Goal: Find specific page/section: Find specific page/section

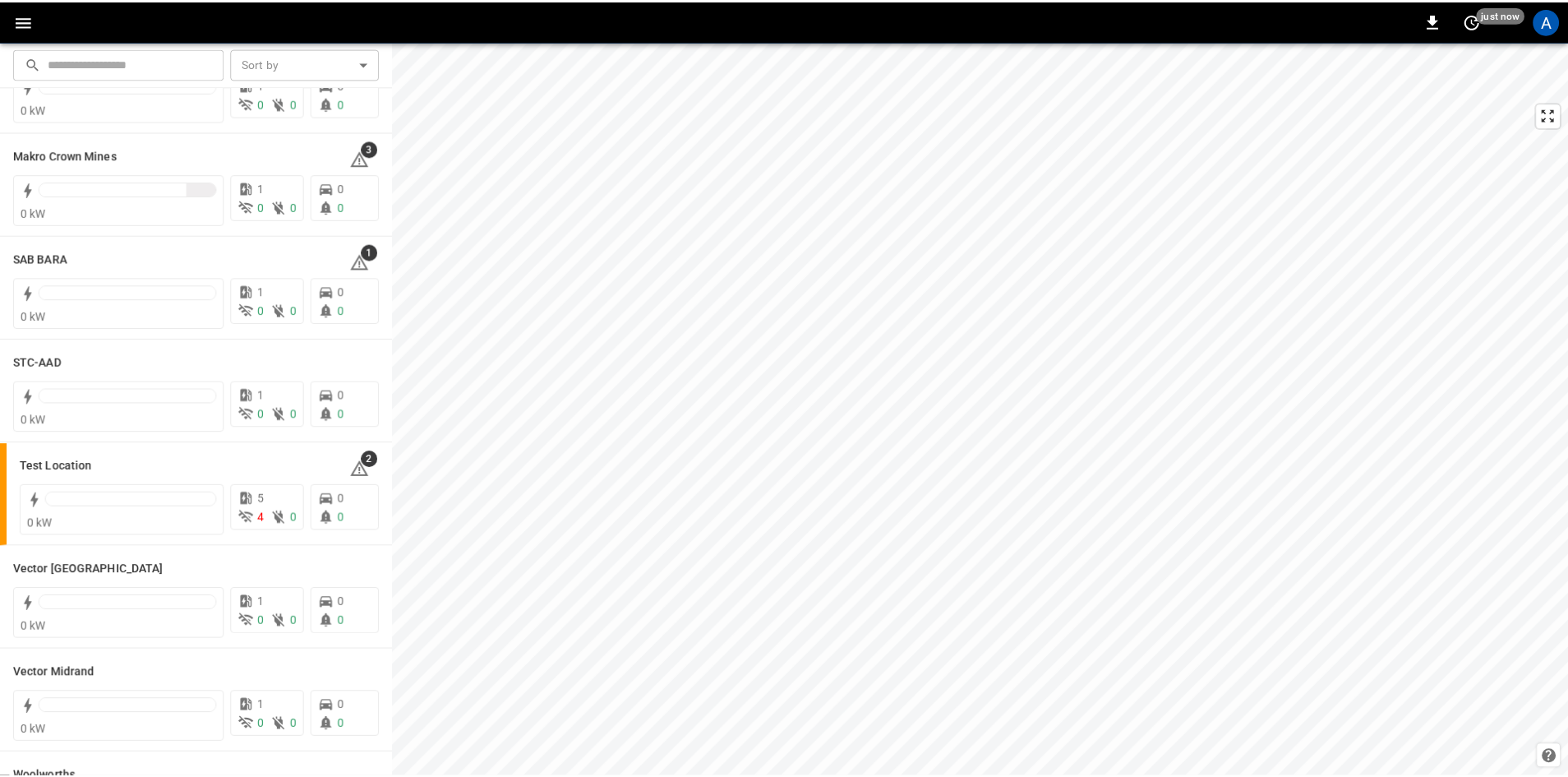
scroll to position [329, 0]
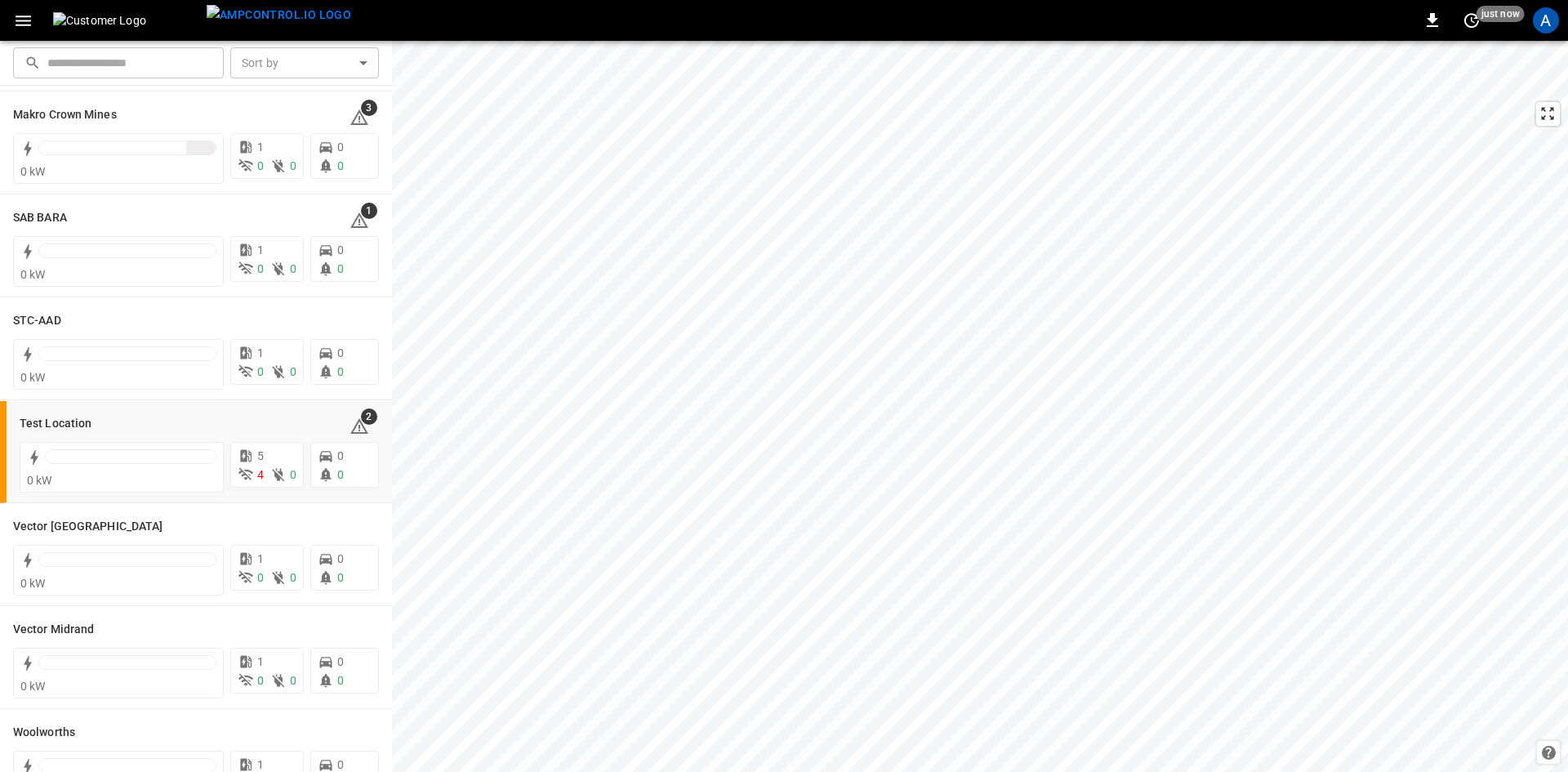
click at [32, 413] on div "Test Location 2" at bounding box center [199, 423] width 360 height 31
click at [44, 420] on h6 "Test Location" at bounding box center [55, 424] width 72 height 18
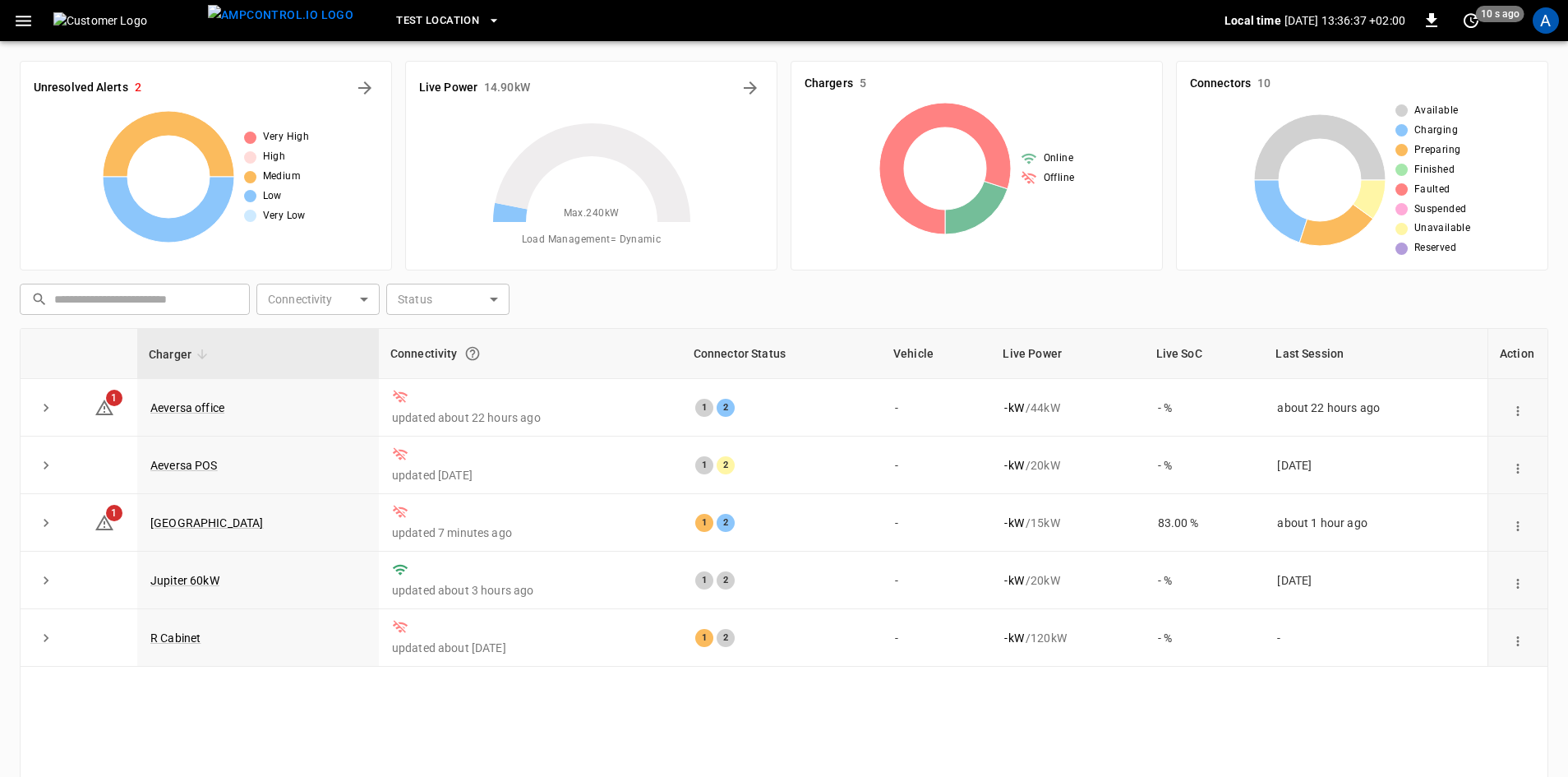
click at [223, 520] on link "[GEOGRAPHIC_DATA]" at bounding box center [206, 523] width 113 height 13
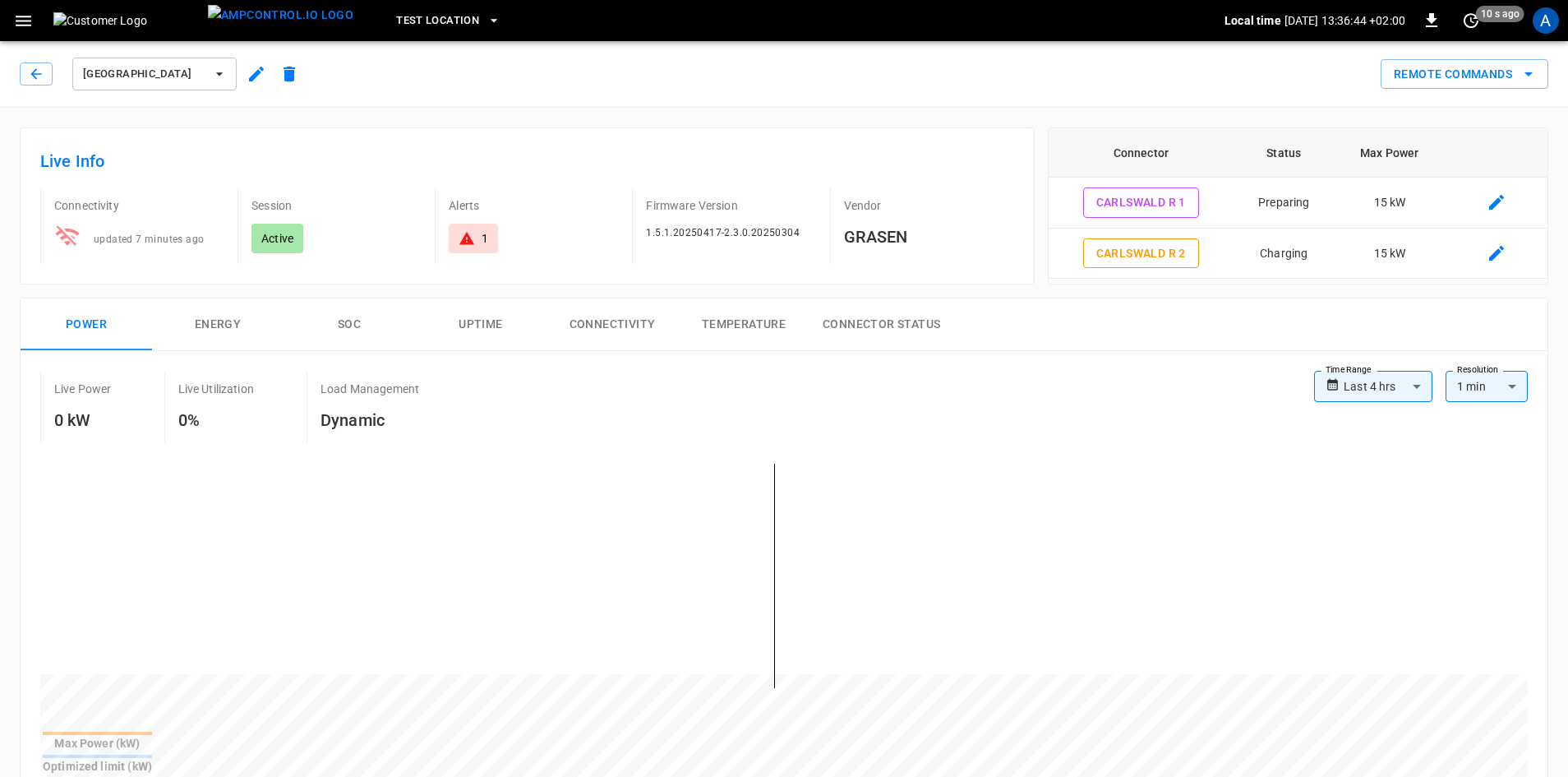
click at [638, 324] on button "Connectivity" at bounding box center [612, 324] width 132 height 53
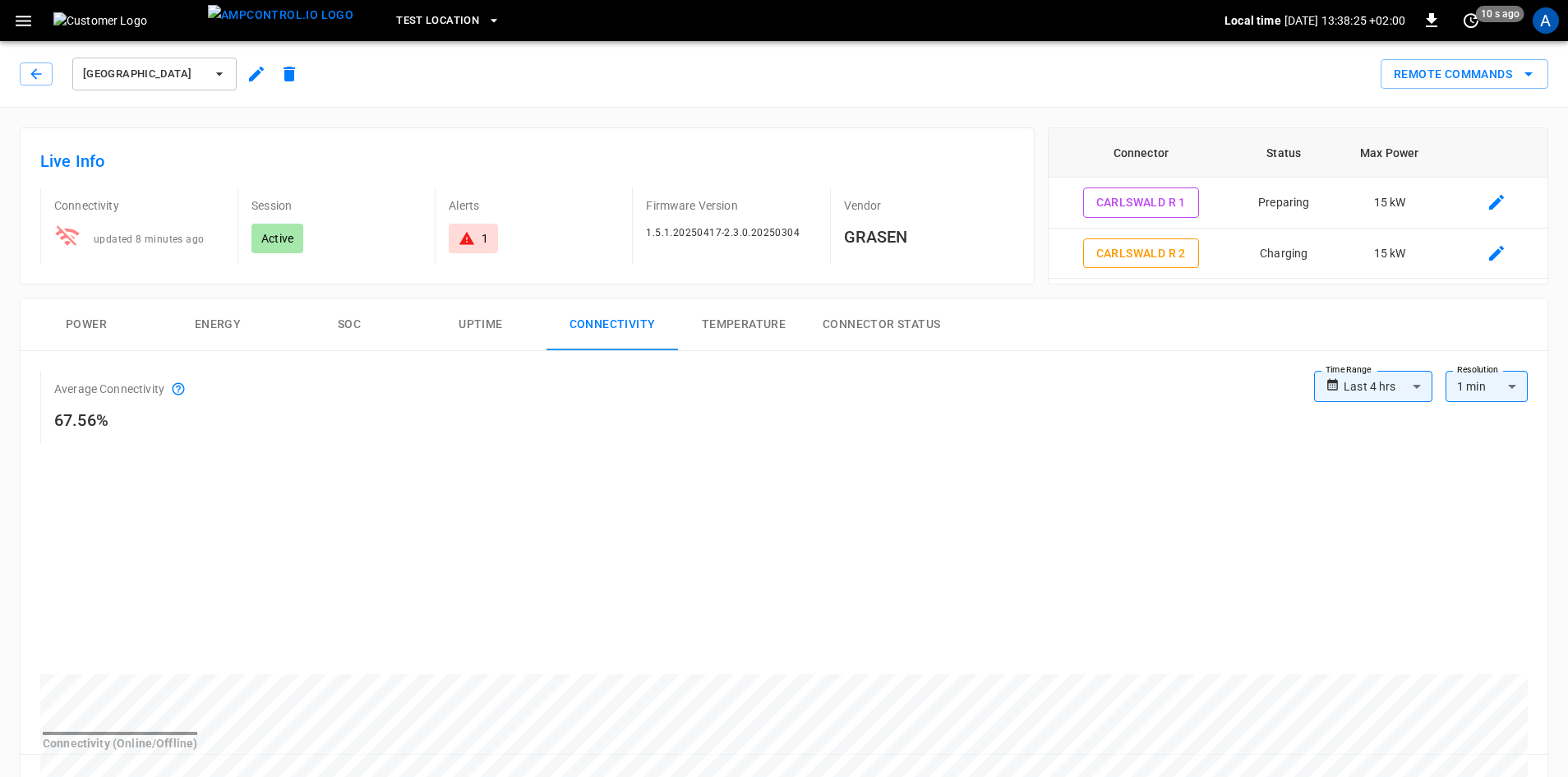
click at [40, 71] on icon "button" at bounding box center [36, 74] width 17 height 17
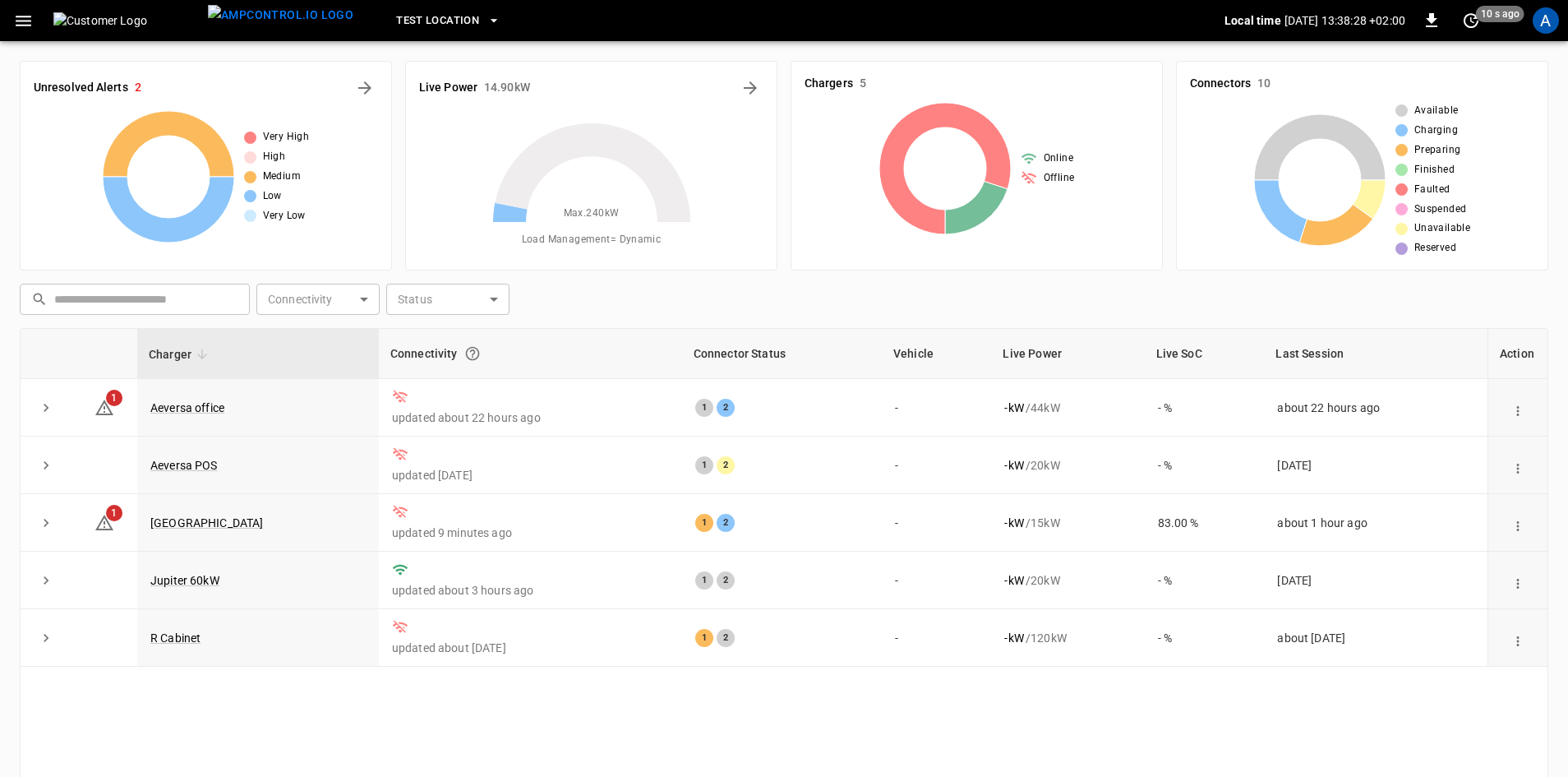
click at [245, 529] on link "[GEOGRAPHIC_DATA]" at bounding box center [206, 523] width 113 height 13
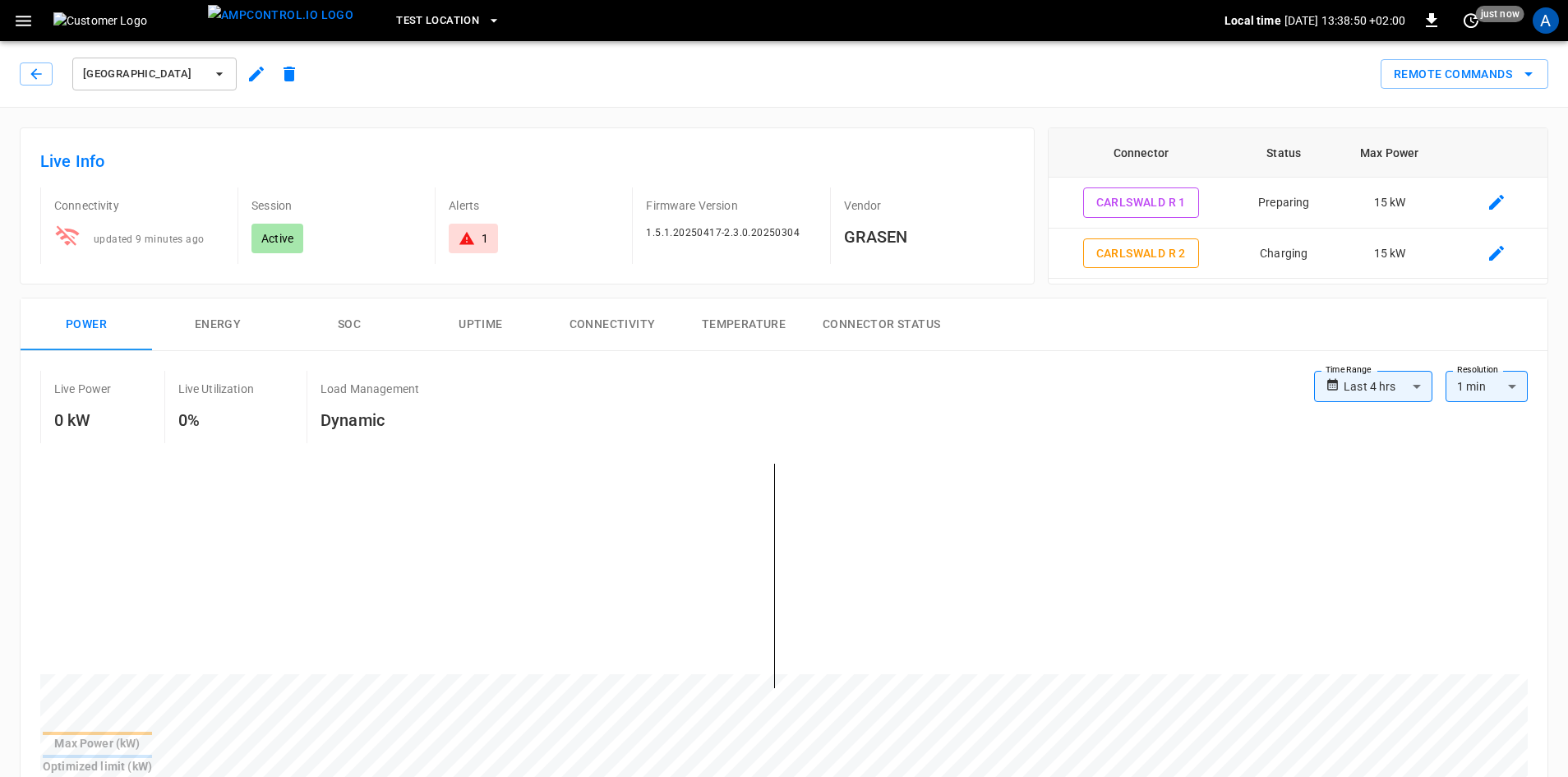
click at [616, 319] on button "Connectivity" at bounding box center [612, 324] width 132 height 53
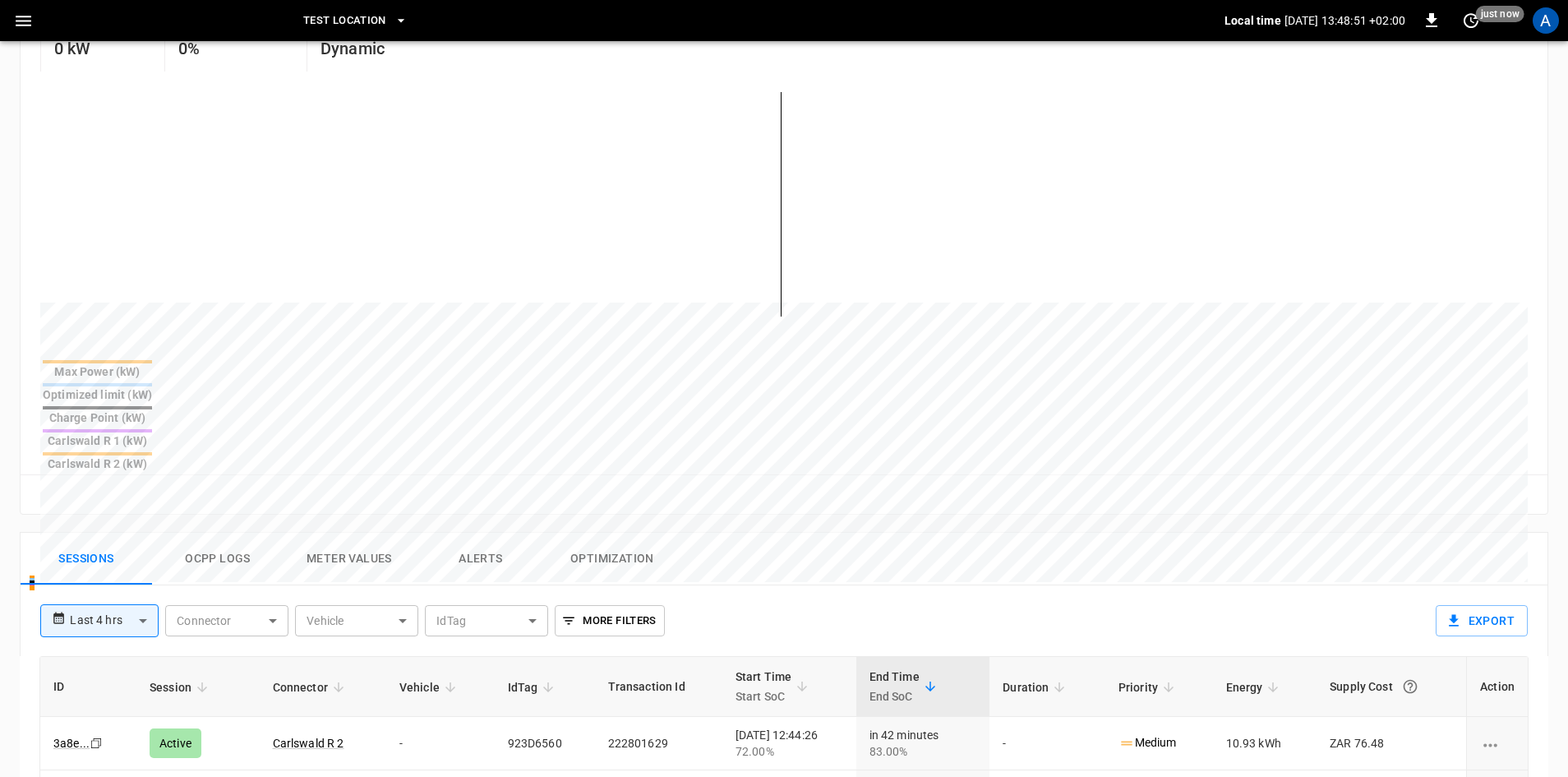
scroll to position [329, 0]
